Goal: Information Seeking & Learning: Learn about a topic

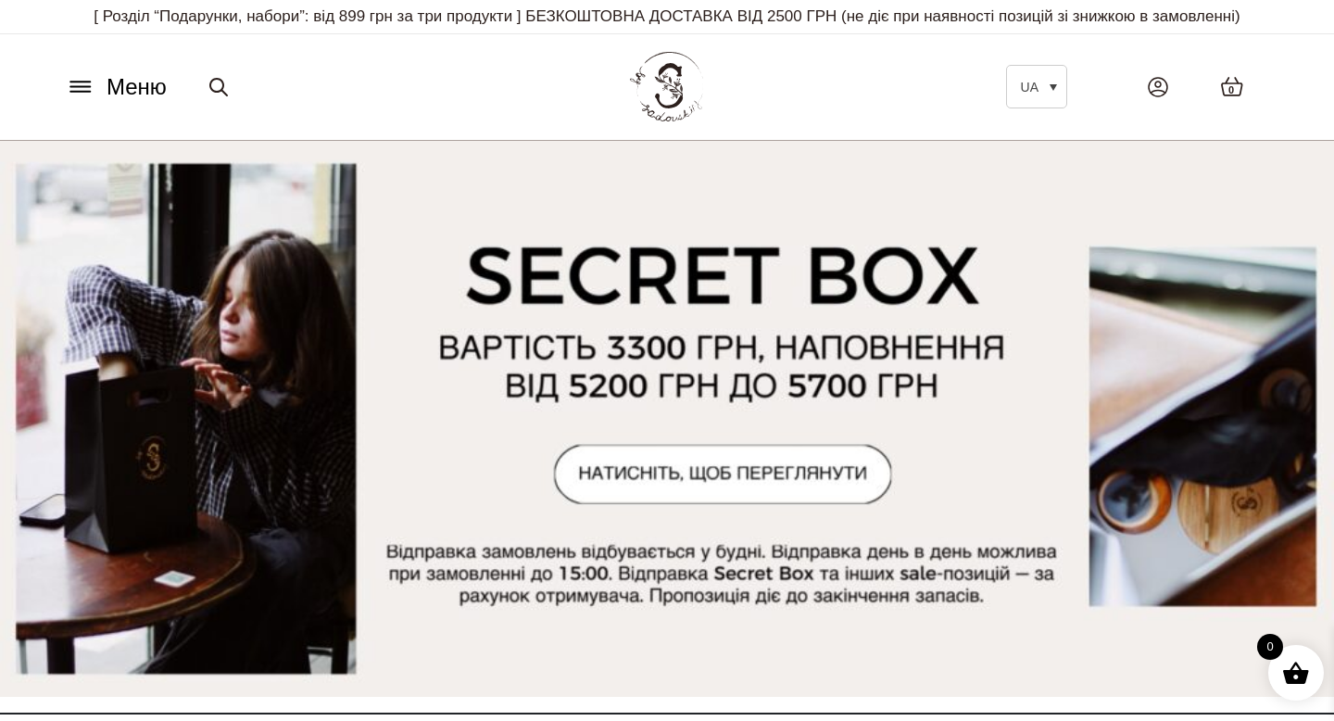
scroll to position [86, 0]
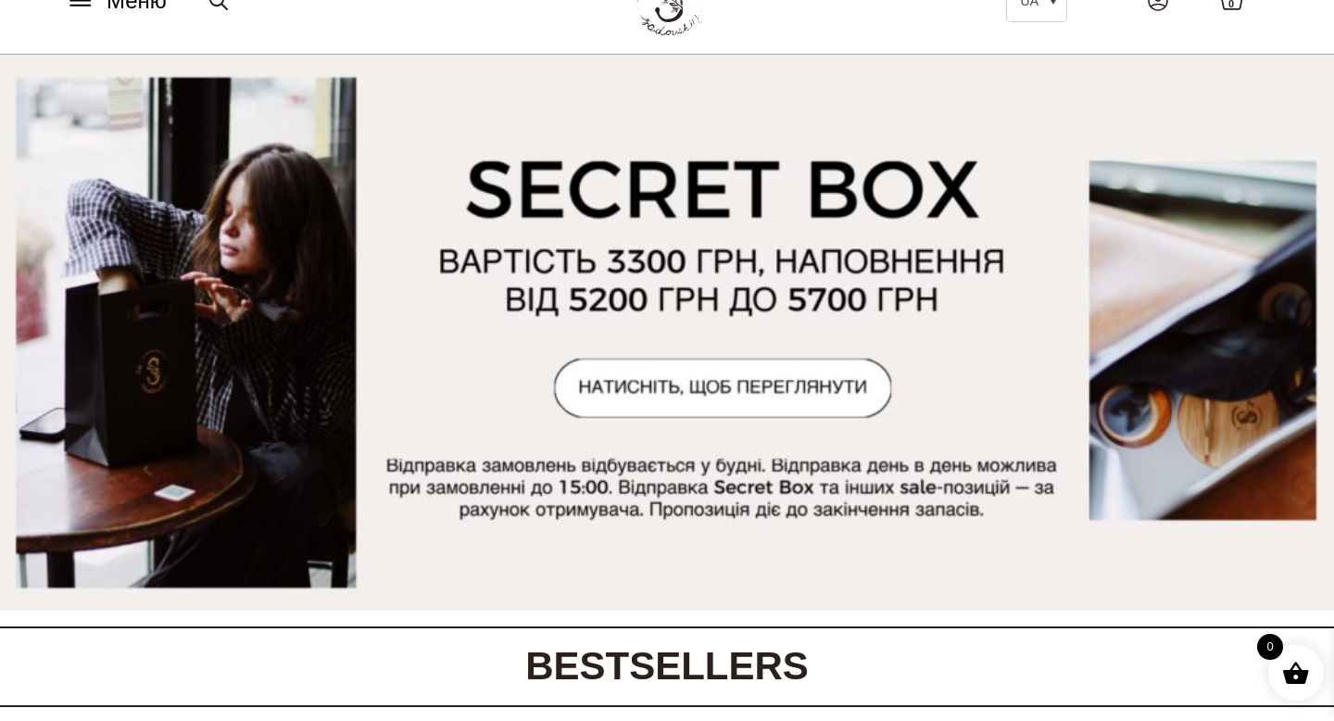
click at [664, 403] on img at bounding box center [667, 333] width 1334 height 556
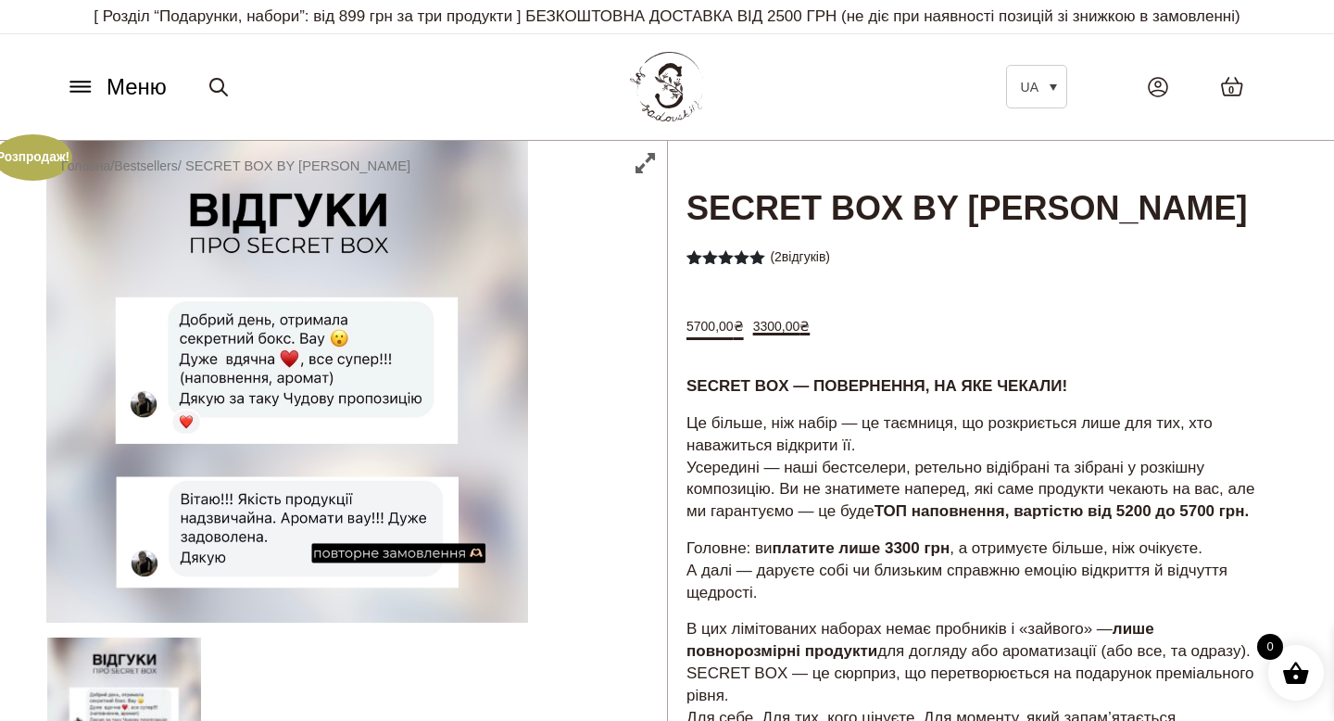
click at [81, 96] on icon at bounding box center [81, 86] width 30 height 19
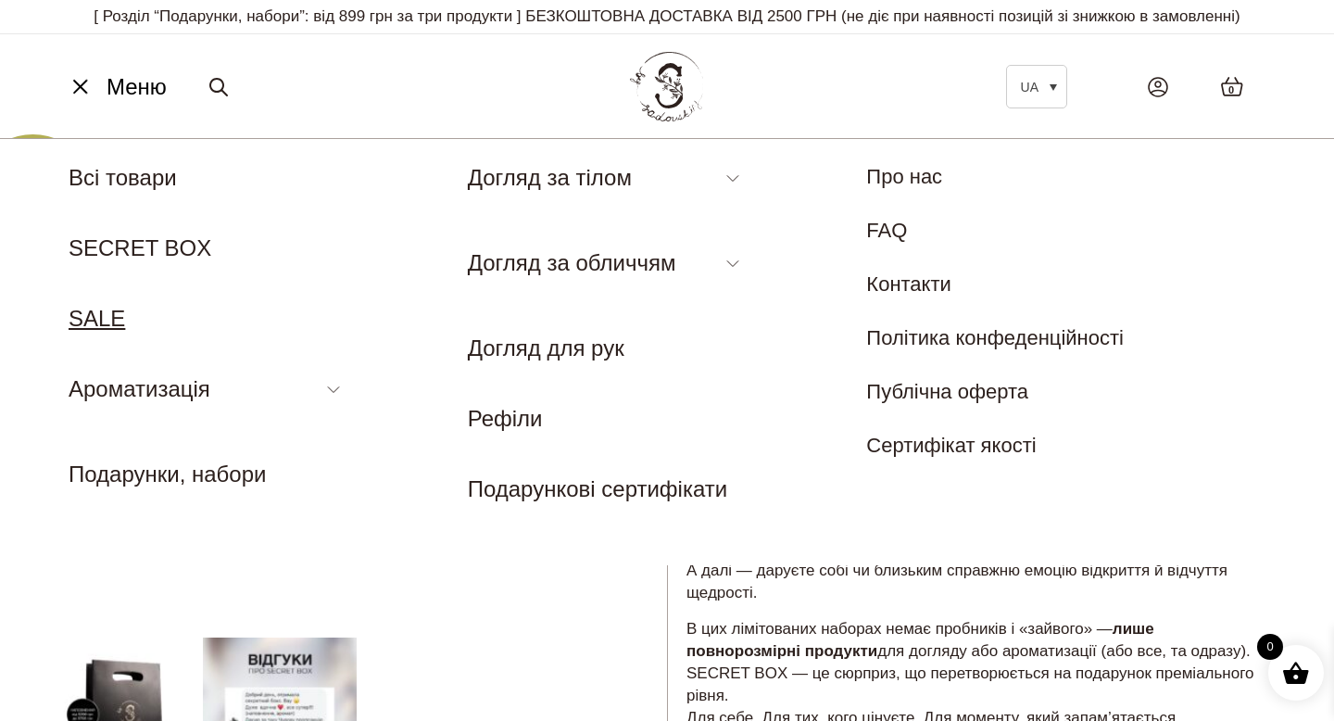
click at [94, 331] on link "SALE" at bounding box center [97, 318] width 57 height 25
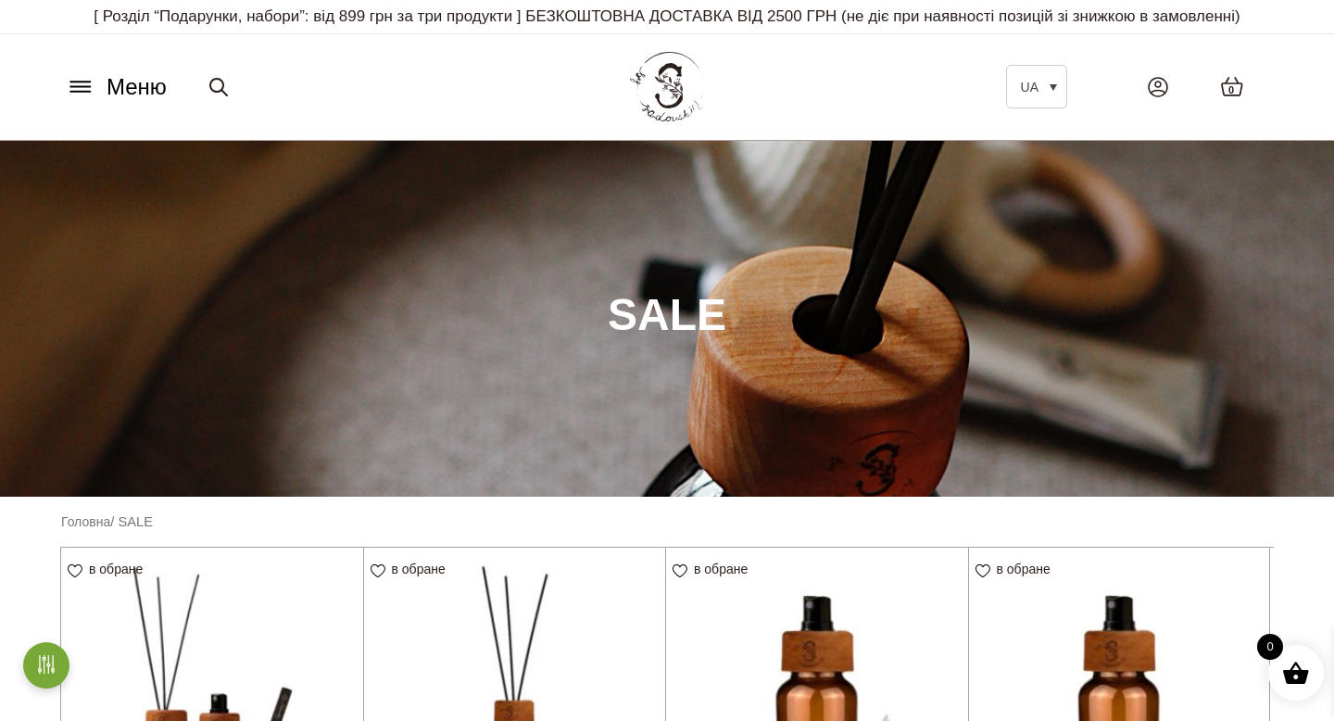
click at [79, 93] on button "Меню" at bounding box center [116, 86] width 112 height 35
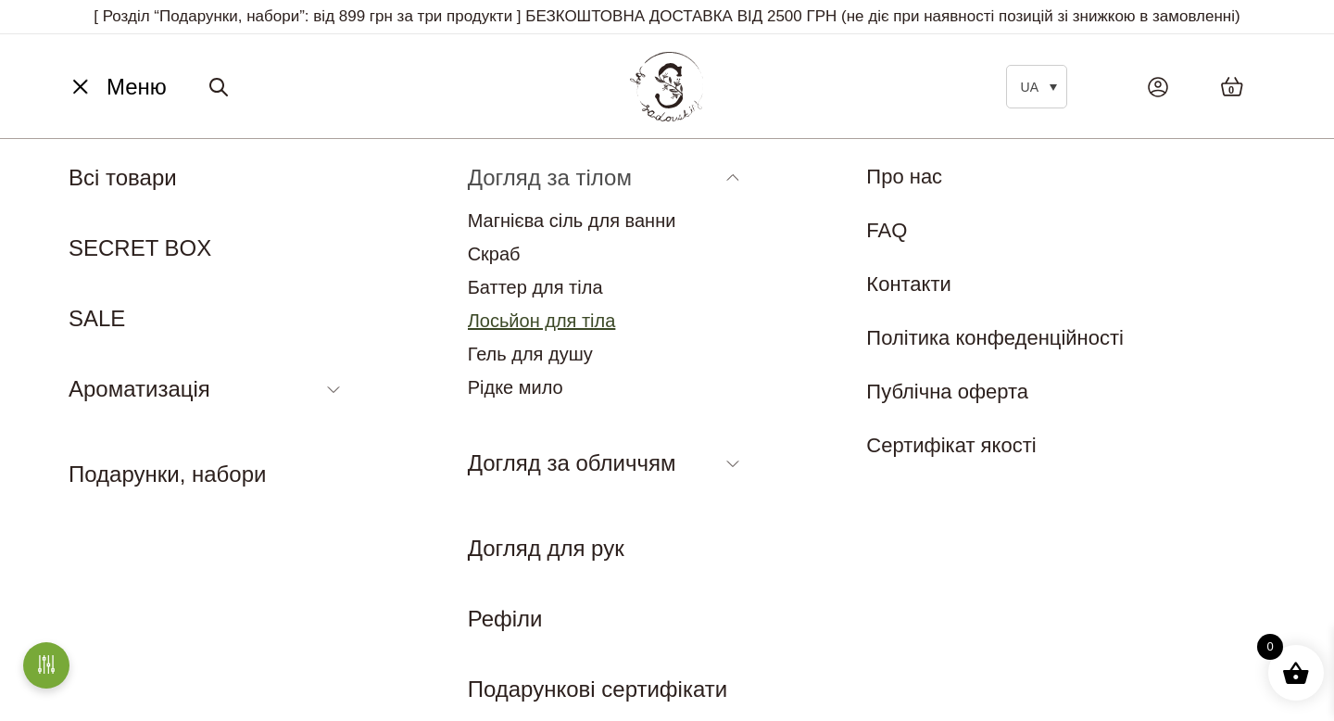
click at [572, 331] on link "Лосьйон для тіла" at bounding box center [542, 320] width 148 height 20
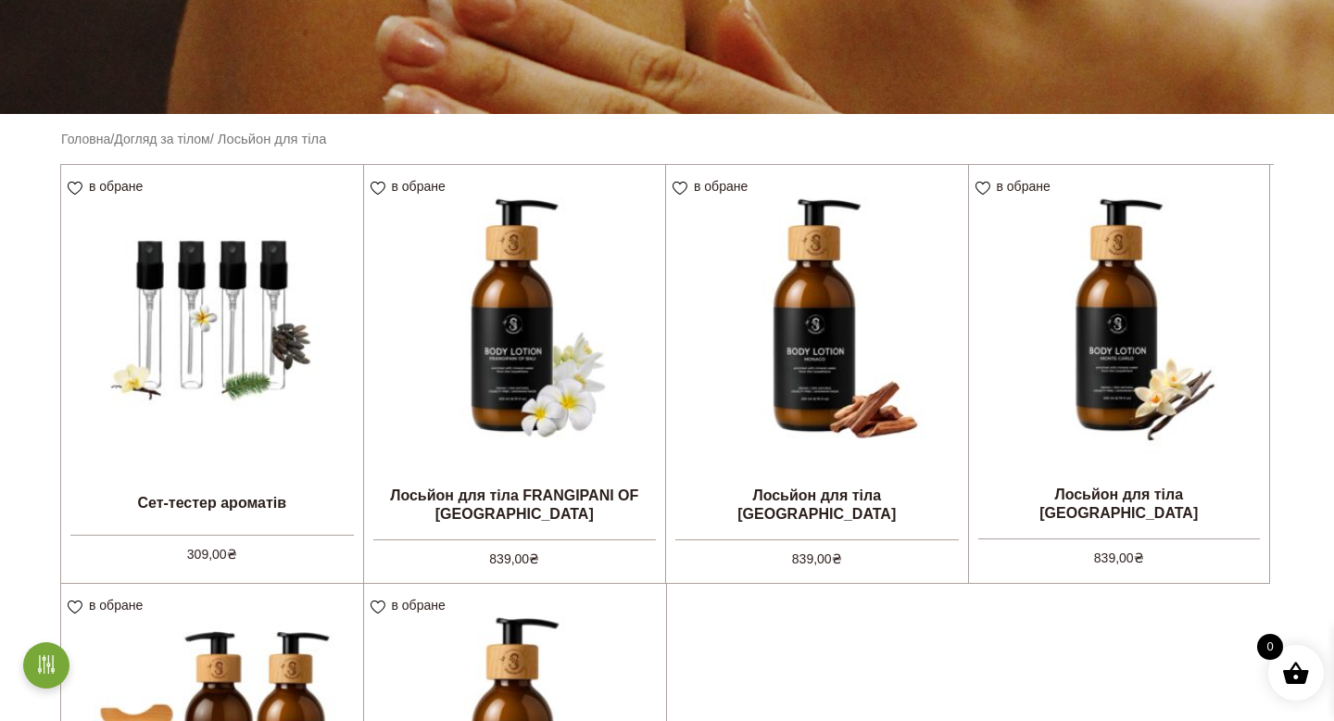
scroll to position [253, 0]
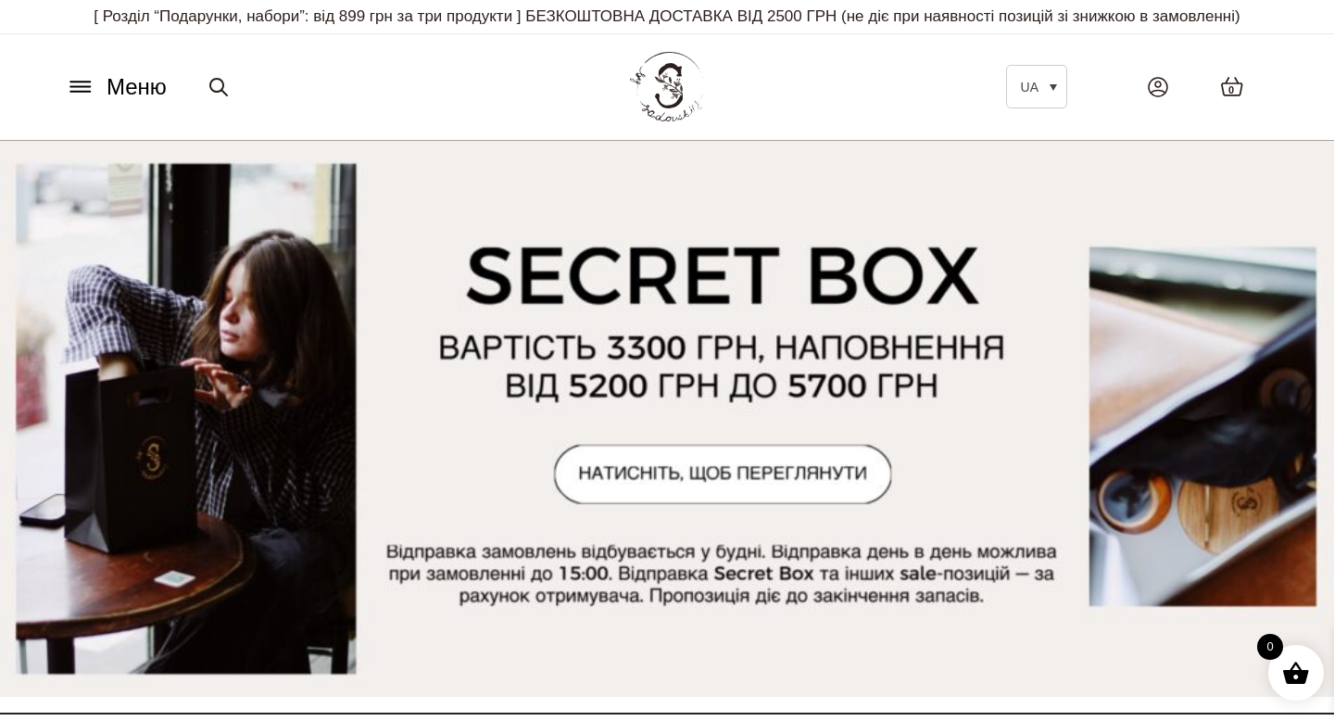
click at [115, 104] on span "Меню" at bounding box center [137, 86] width 60 height 33
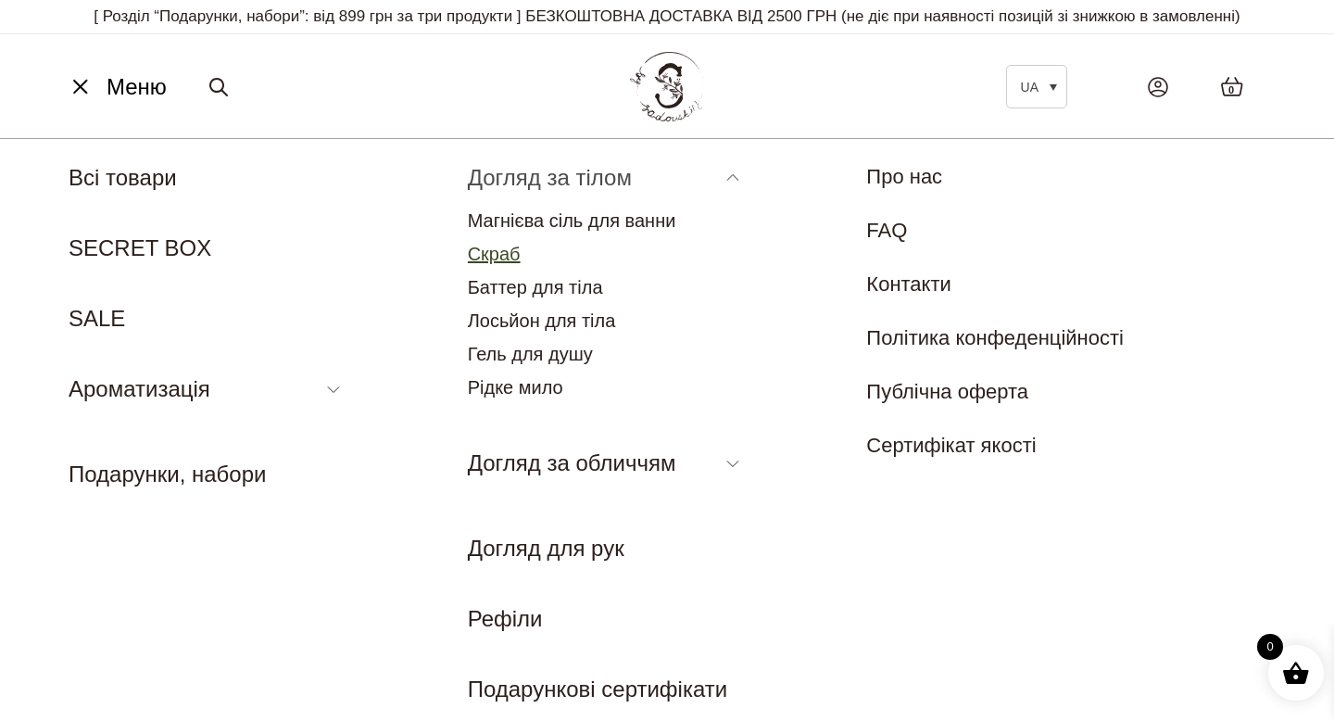
click at [509, 264] on link "Скраб" at bounding box center [494, 254] width 53 height 20
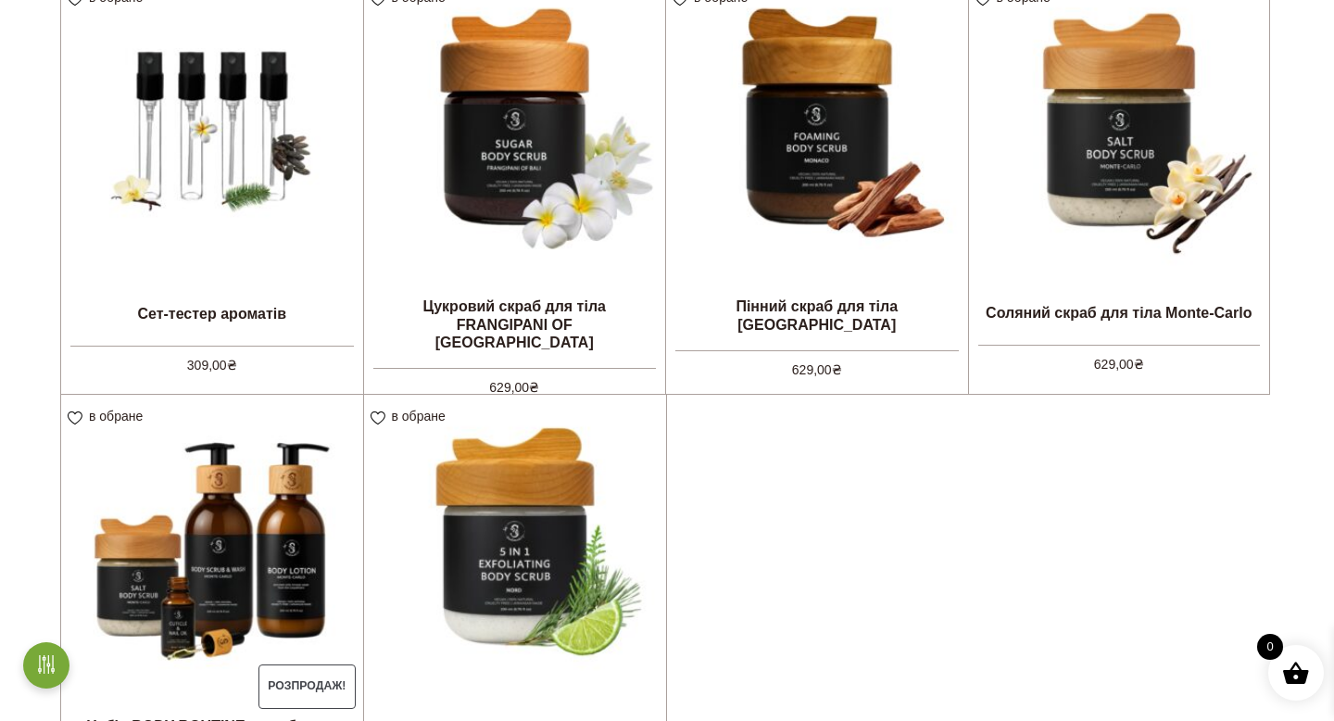
scroll to position [559, 0]
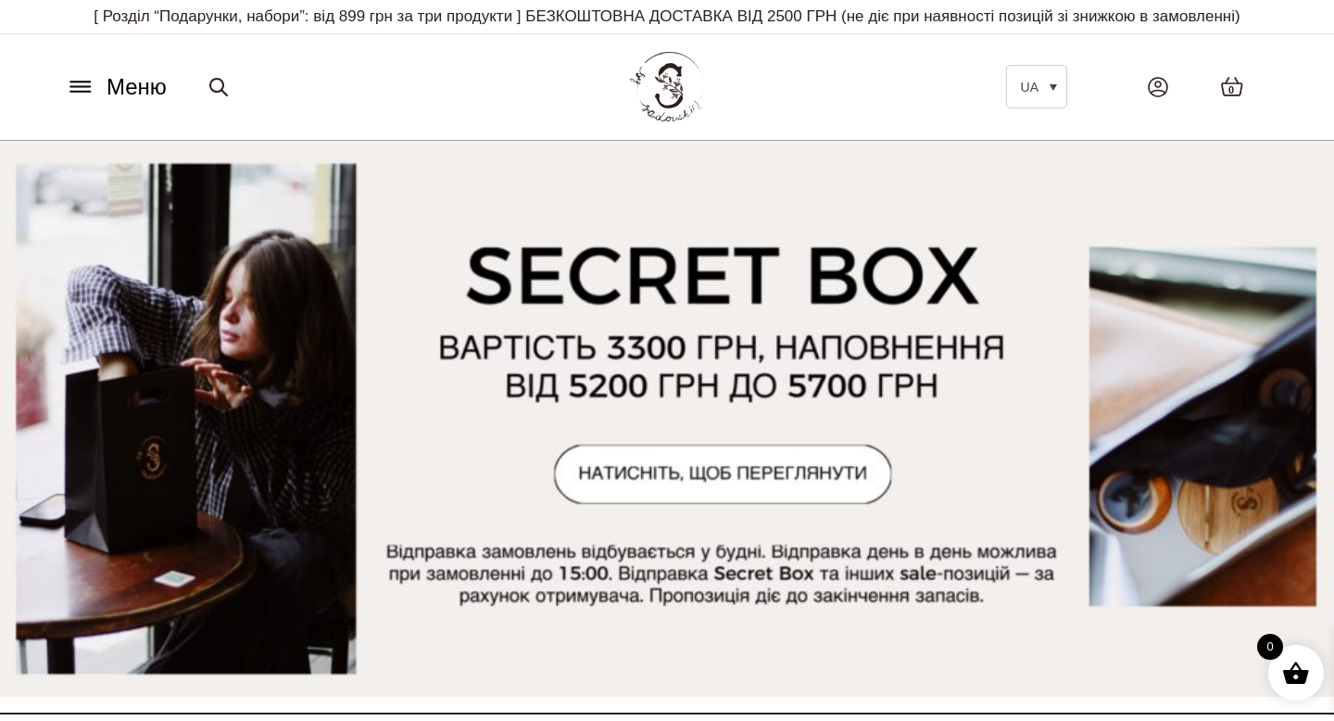
click at [117, 104] on span "Меню" at bounding box center [137, 86] width 60 height 33
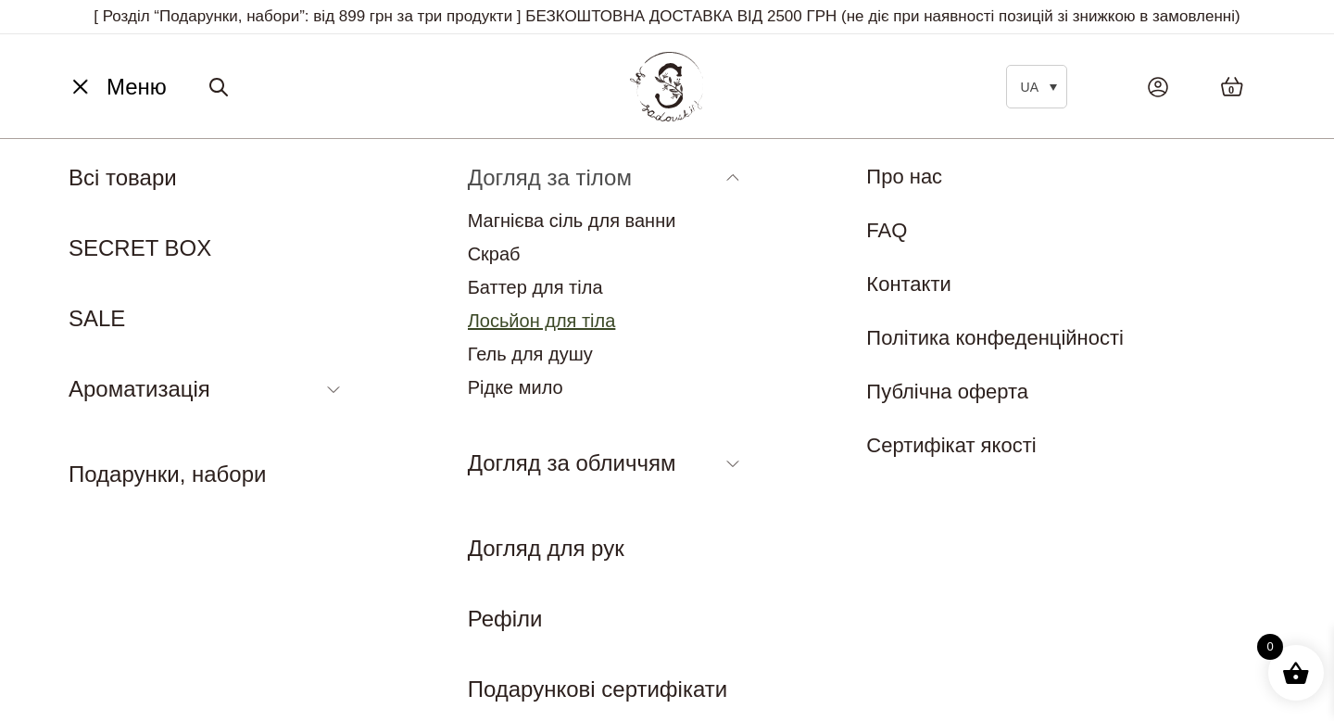
click at [574, 331] on link "Лосьйон для тіла" at bounding box center [542, 320] width 148 height 20
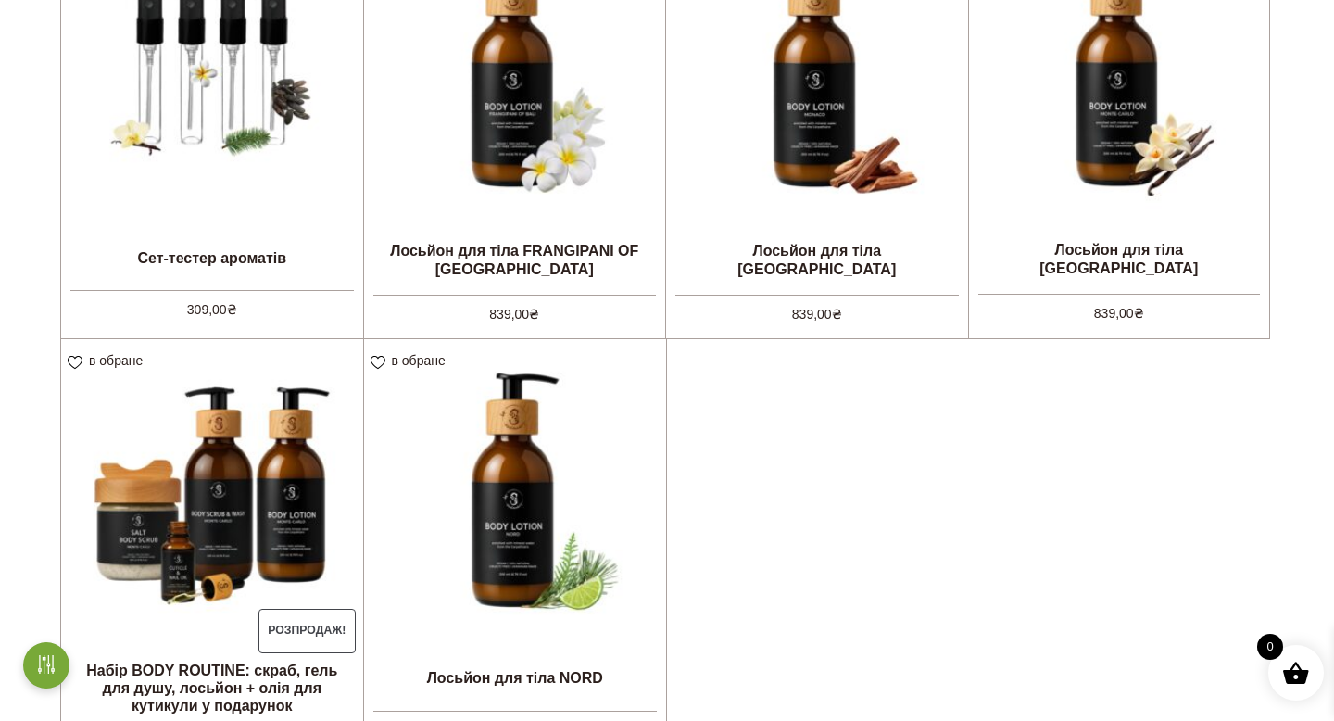
scroll to position [539, 0]
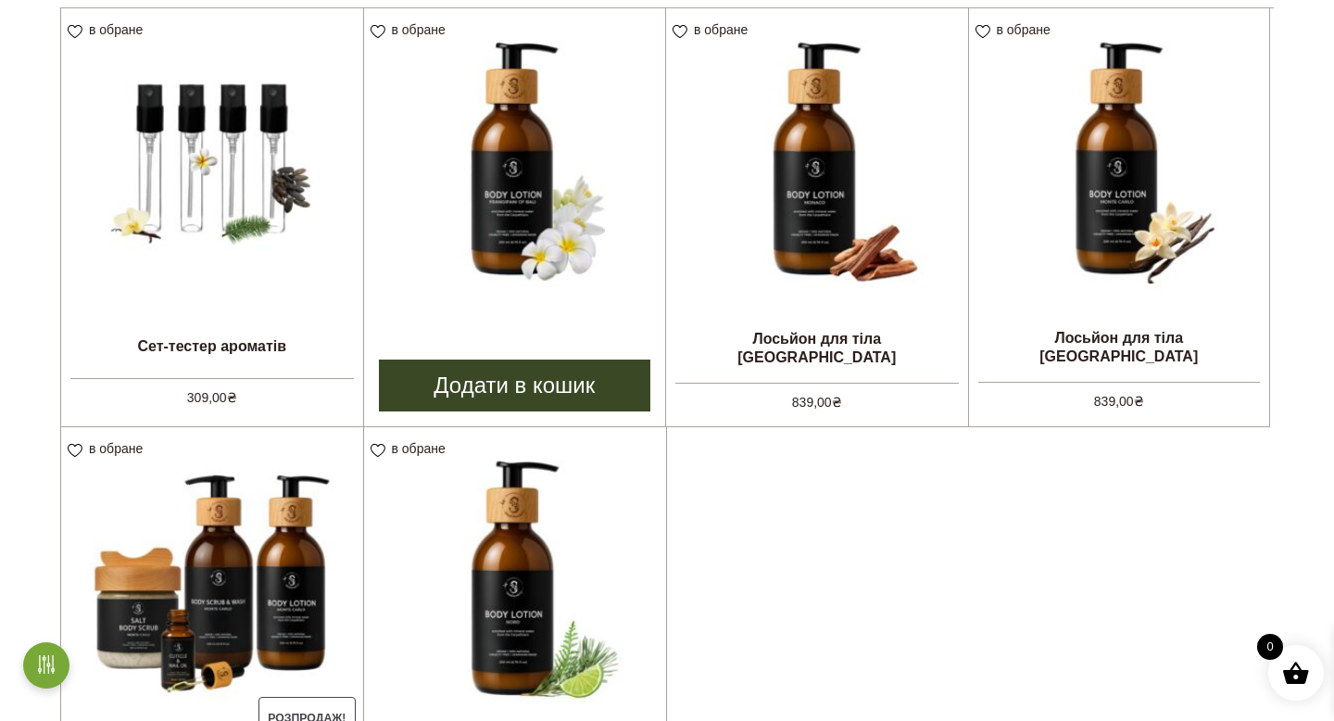
click at [559, 295] on img at bounding box center [515, 159] width 302 height 302
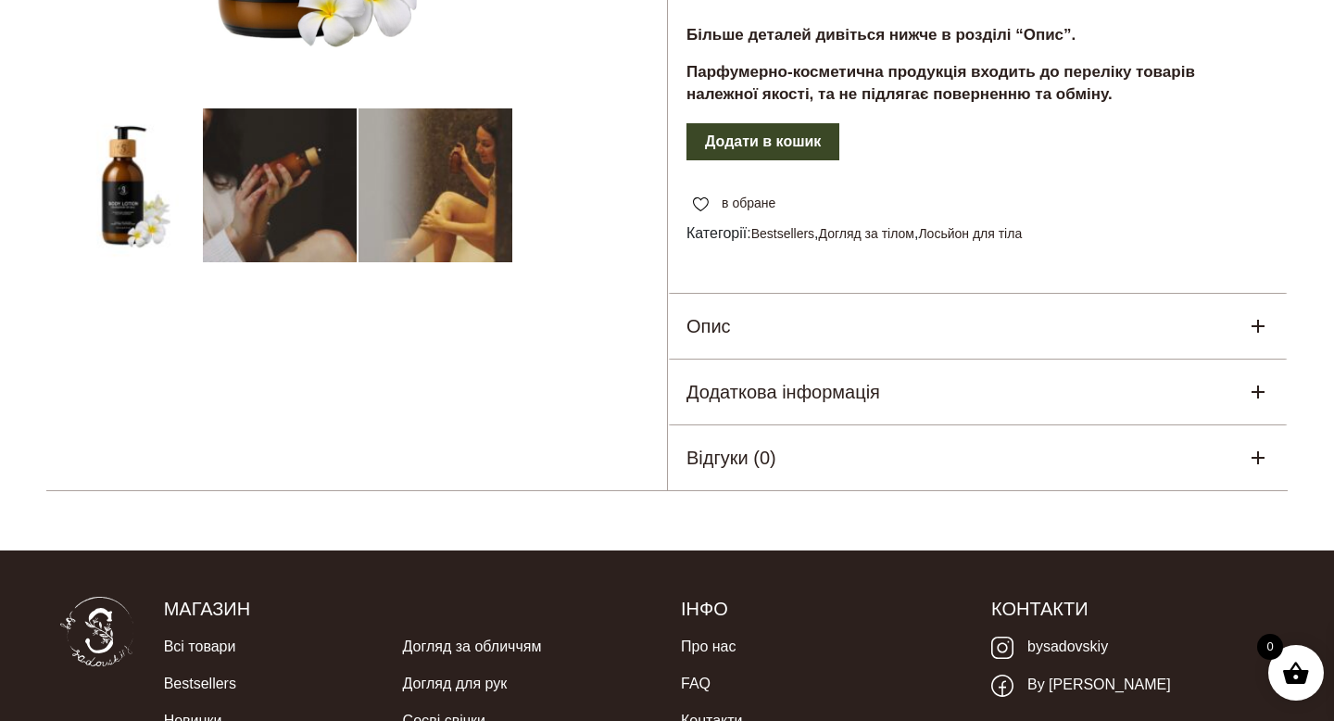
scroll to position [531, 0]
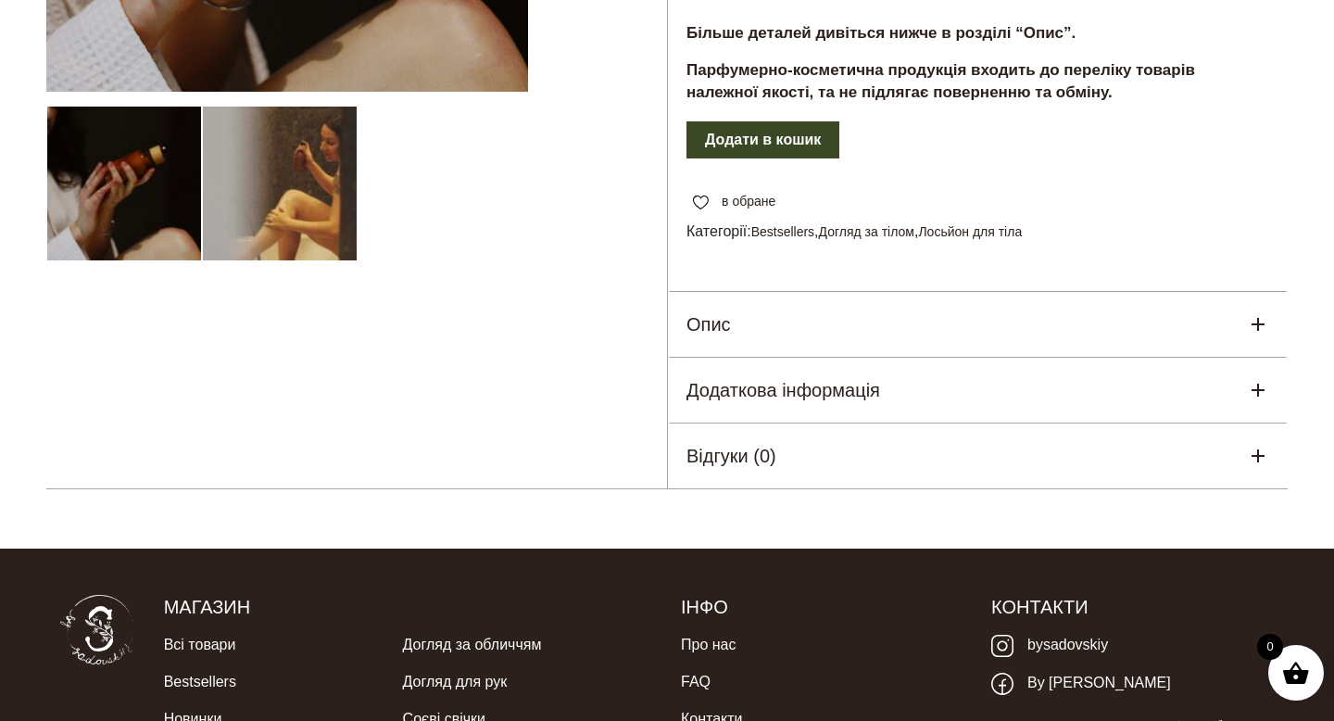
click at [746, 333] on div "Опис" at bounding box center [978, 324] width 620 height 65
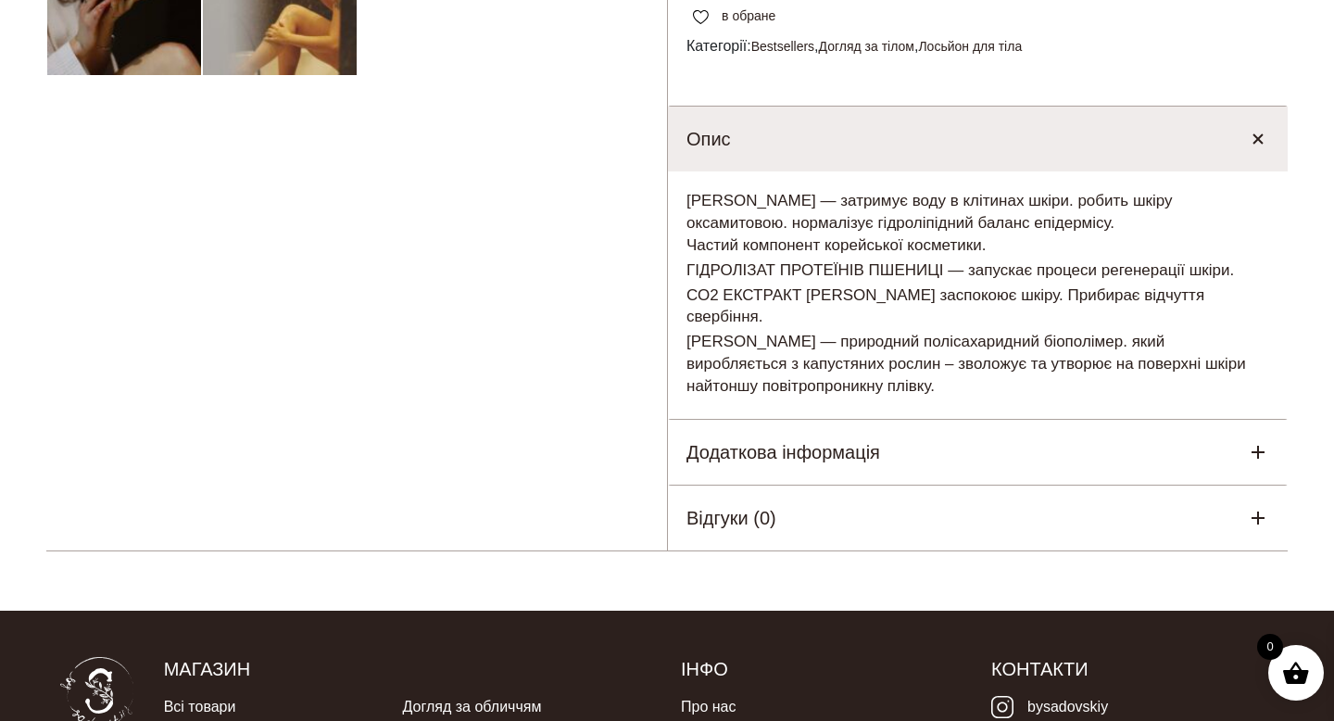
scroll to position [717, 0]
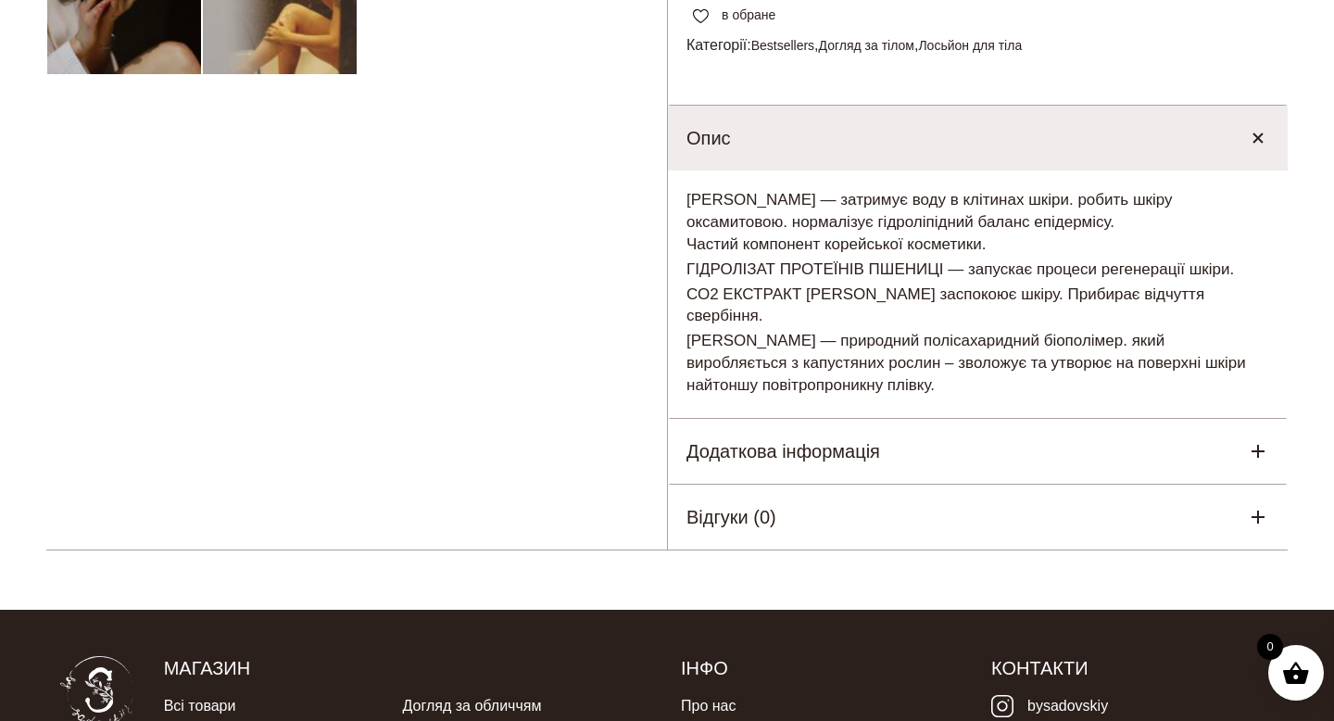
click at [753, 460] on h5 "Додаткова інформація" at bounding box center [783, 451] width 194 height 28
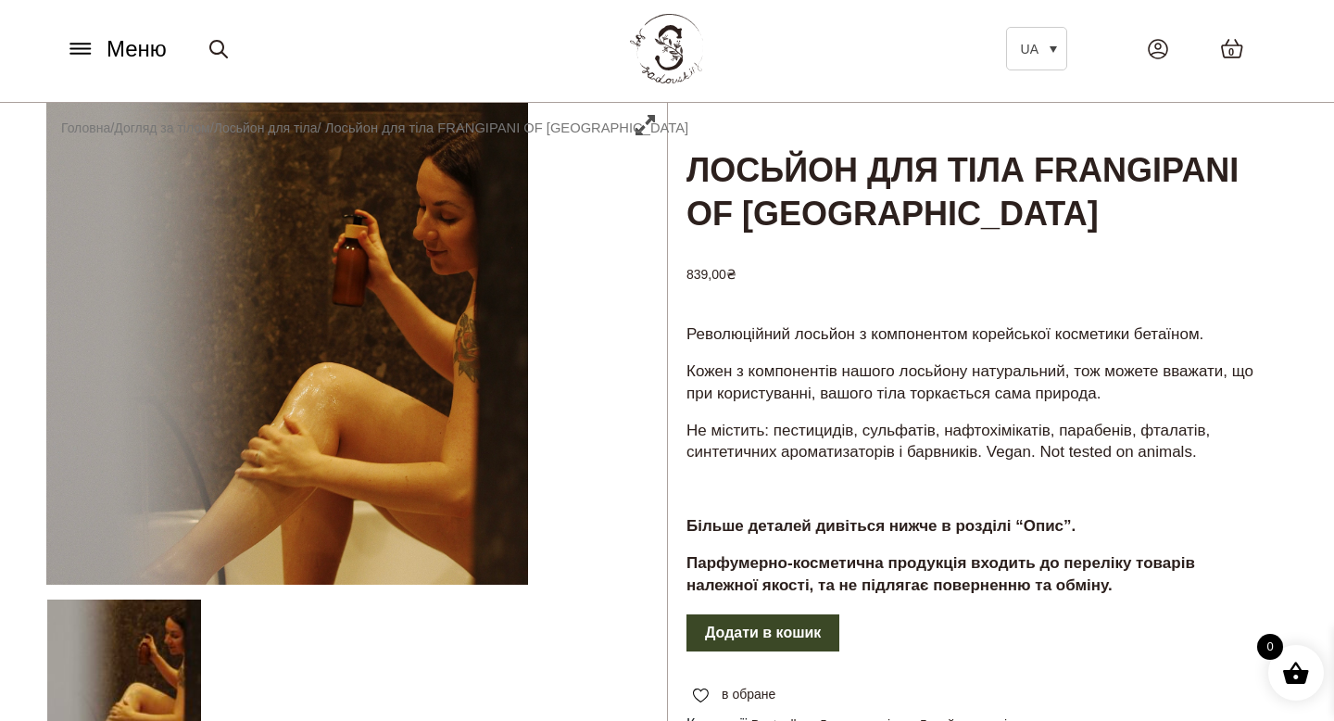
scroll to position [0, 0]
